Goal: Information Seeking & Learning: Stay updated

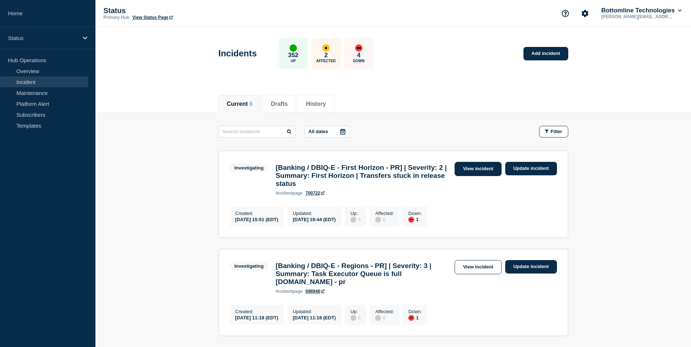
click at [488, 168] on link "View incident" at bounding box center [477, 169] width 47 height 14
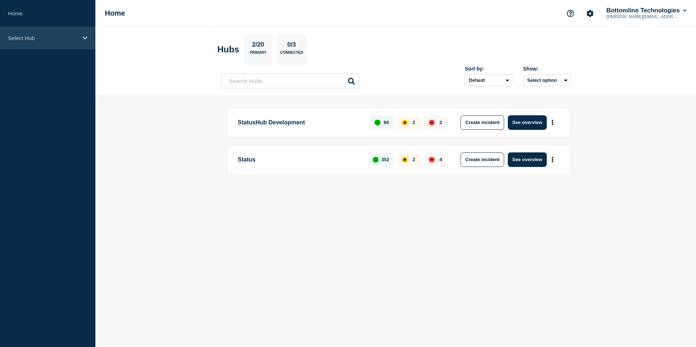
click at [85, 43] on div "Select Hub" at bounding box center [47, 38] width 95 height 22
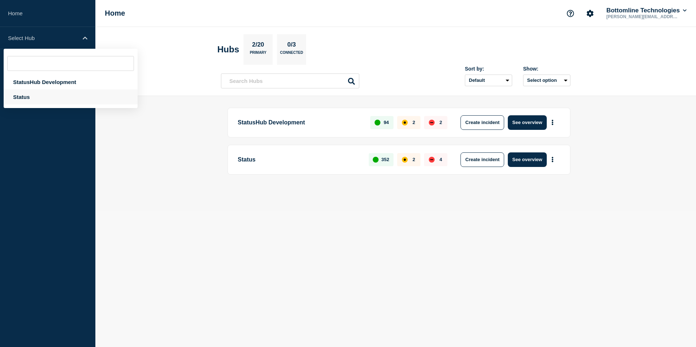
click at [21, 98] on div "Status" at bounding box center [71, 97] width 134 height 15
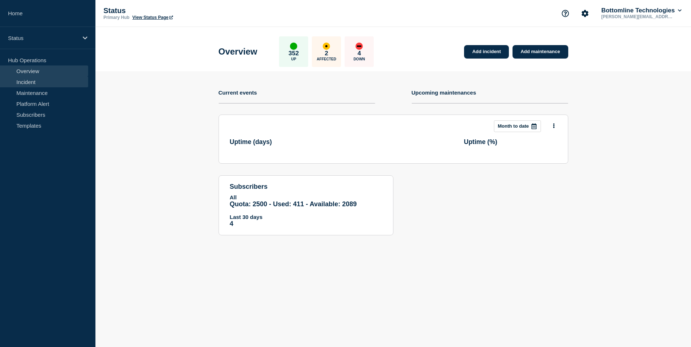
click at [33, 83] on link "Incident" at bounding box center [44, 81] width 88 height 11
